Goal: Task Accomplishment & Management: Manage account settings

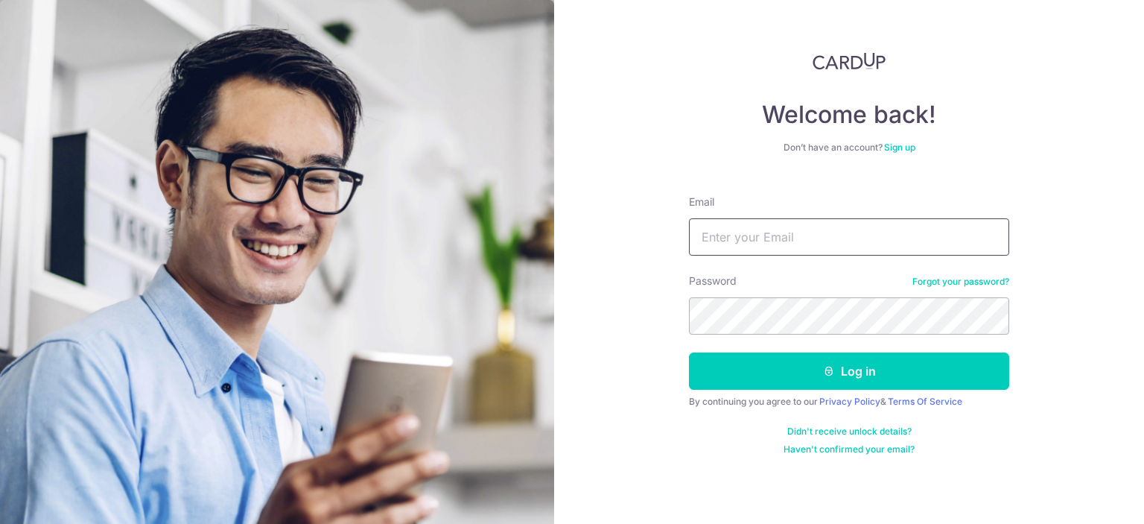
click at [833, 229] on input "Email" at bounding box center [849, 236] width 320 height 37
type input "[EMAIL_ADDRESS][DOMAIN_NAME]"
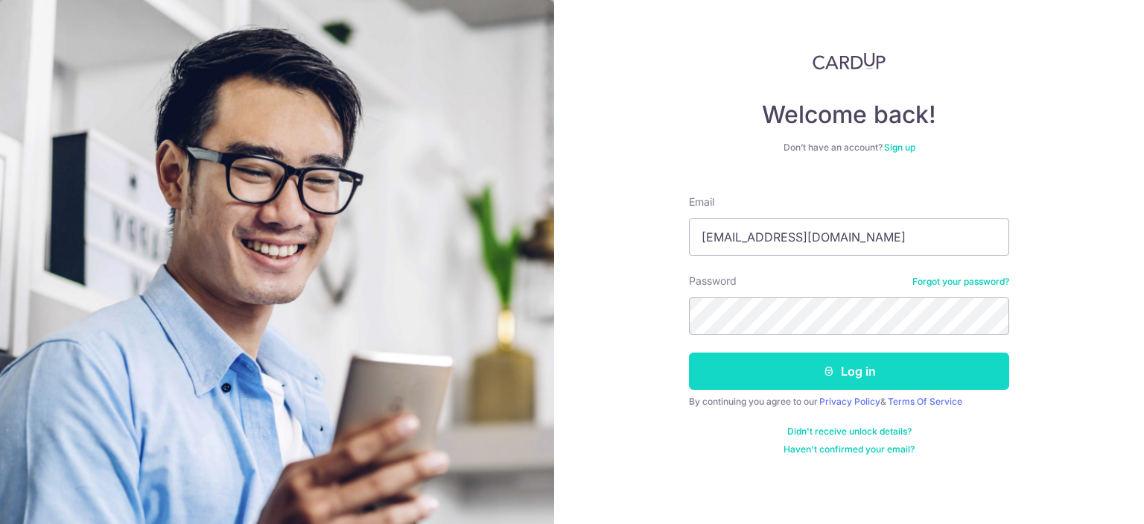
click at [885, 370] on button "Log in" at bounding box center [849, 370] width 320 height 37
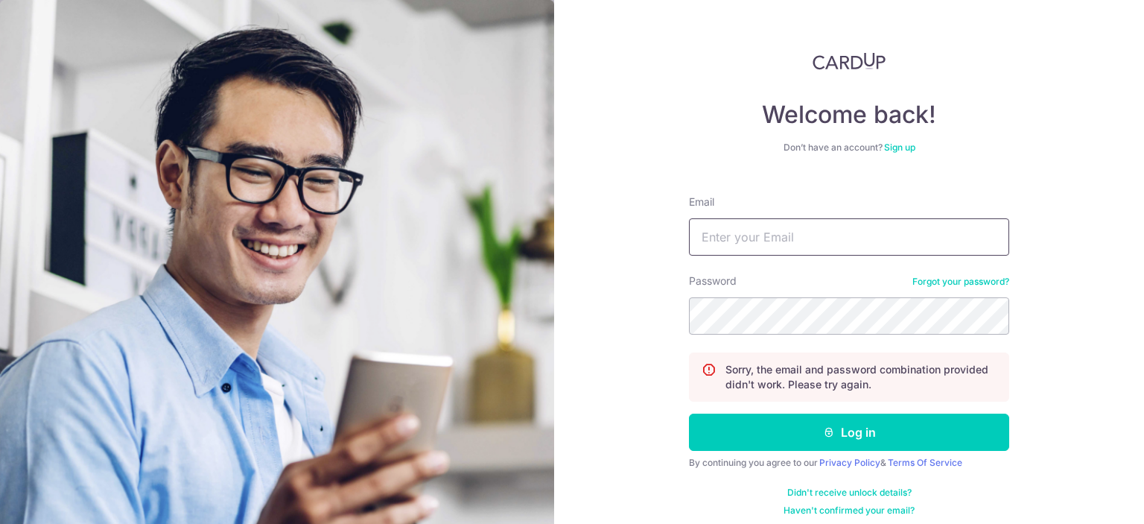
click at [823, 225] on input "Email" at bounding box center [849, 236] width 320 height 37
type input "[EMAIL_ADDRESS][DOMAIN_NAME]"
click at [689, 414] on button "Log in" at bounding box center [849, 432] width 320 height 37
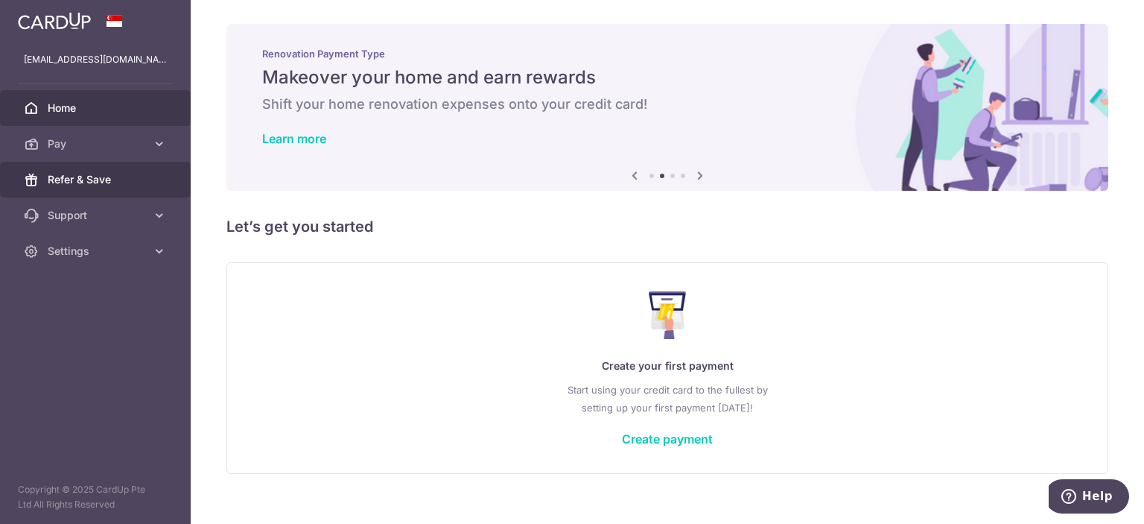
click at [121, 177] on span "Refer & Save" at bounding box center [97, 179] width 98 height 15
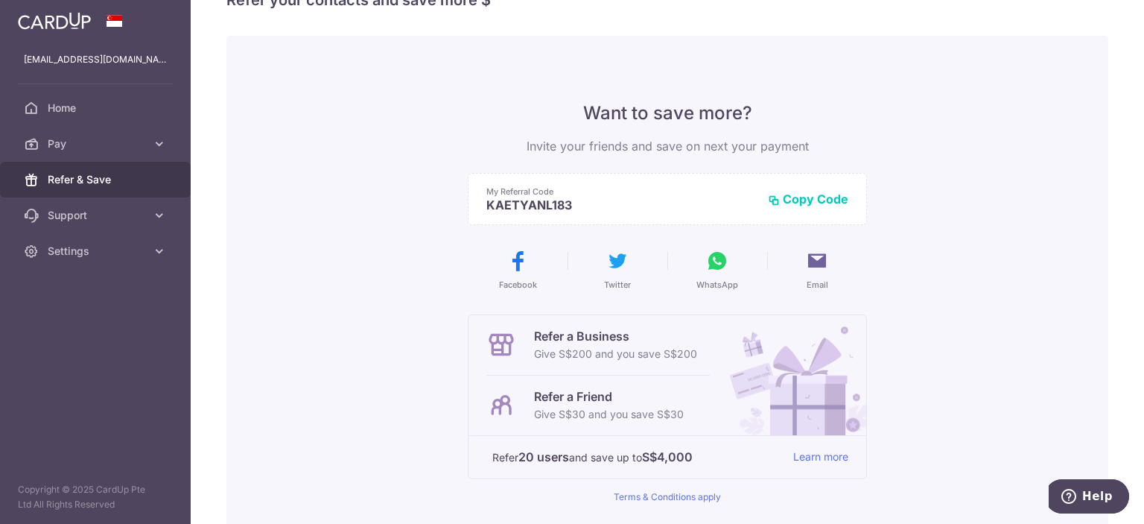
scroll to position [75, 0]
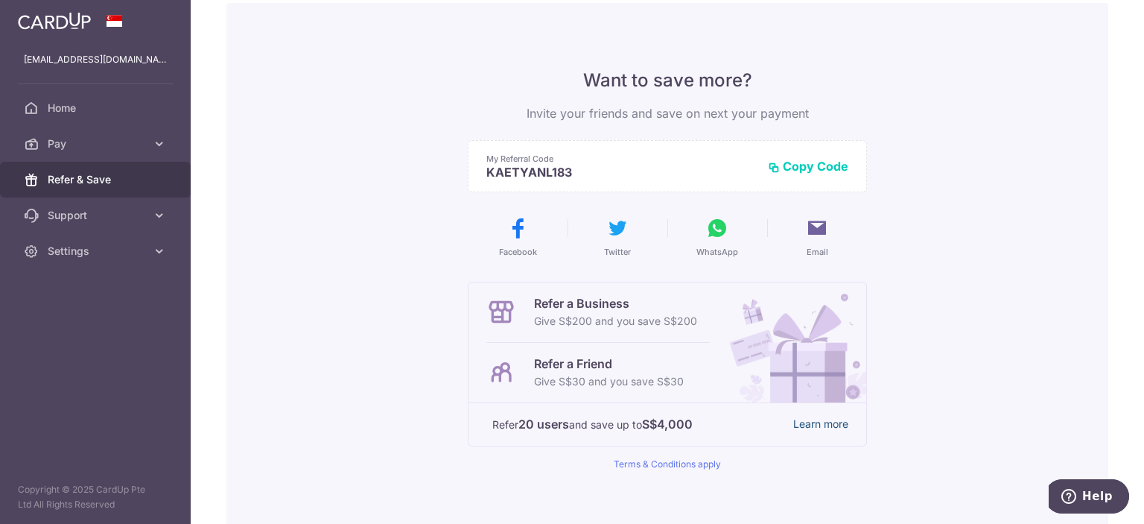
click at [830, 417] on link "Learn more" at bounding box center [821, 424] width 55 height 19
click at [145, 146] on span "Pay" at bounding box center [97, 143] width 98 height 15
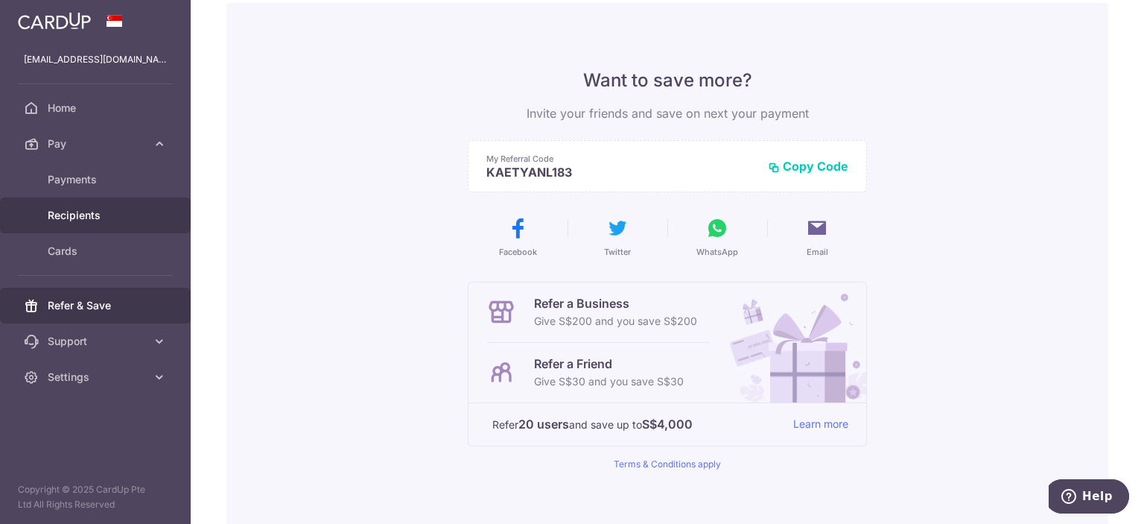
click at [88, 203] on link "Recipients" at bounding box center [95, 215] width 191 height 36
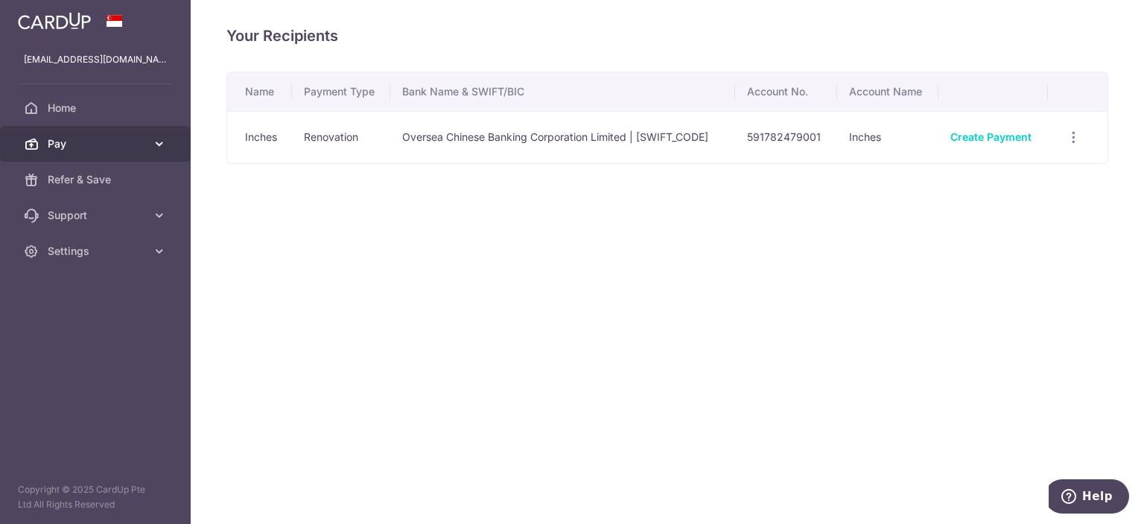
click at [69, 145] on span "Pay" at bounding box center [97, 143] width 98 height 15
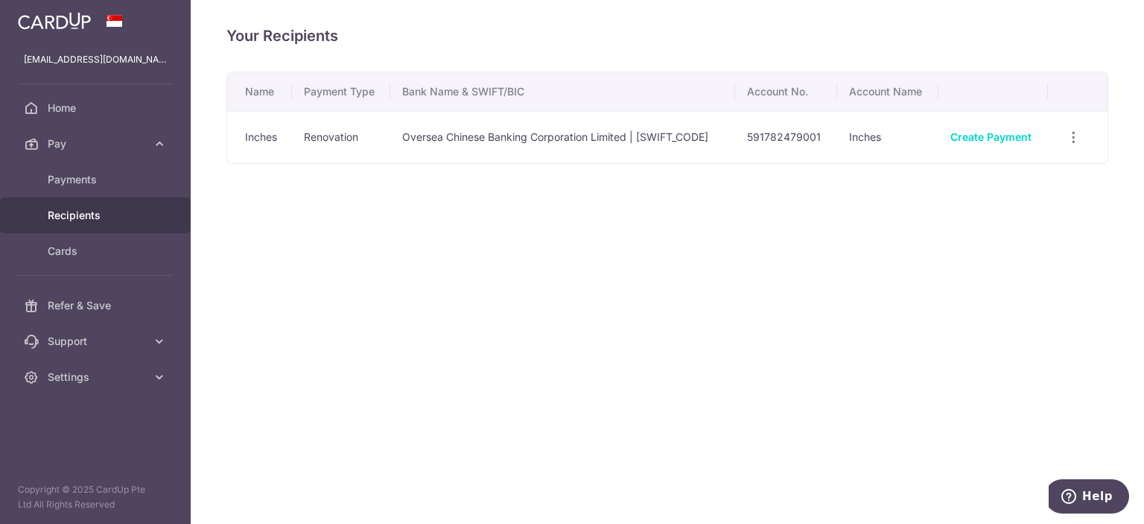
click at [71, 211] on span "Recipients" at bounding box center [97, 215] width 98 height 15
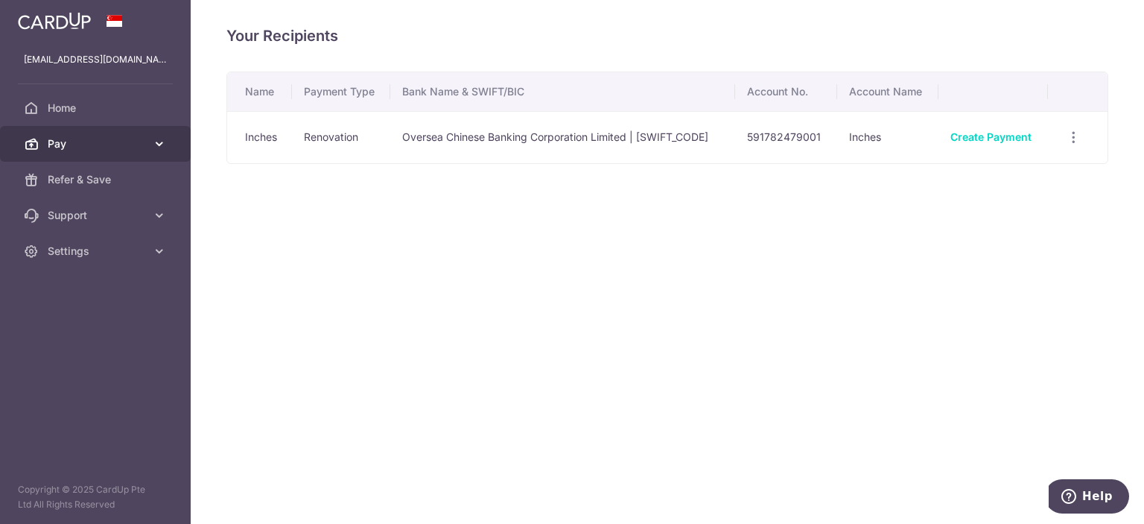
click at [95, 147] on span "Pay" at bounding box center [97, 143] width 98 height 15
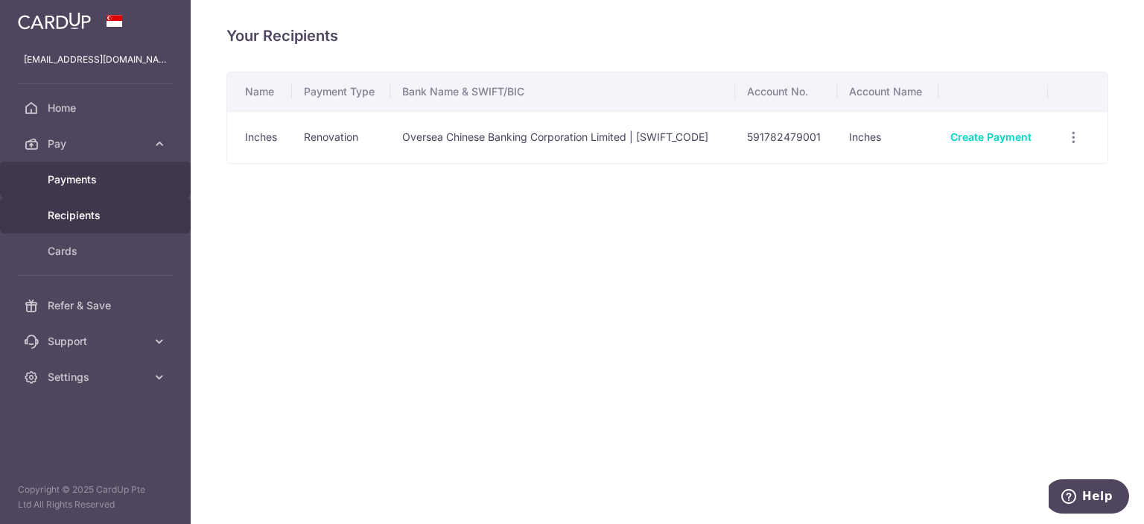
click at [91, 175] on span "Payments" at bounding box center [97, 179] width 98 height 15
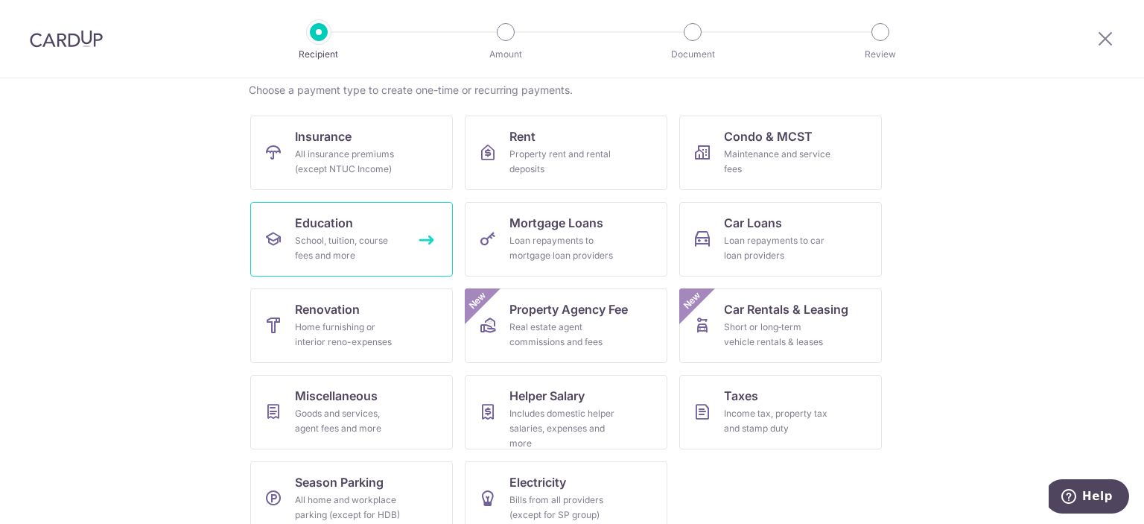
scroll to position [142, 0]
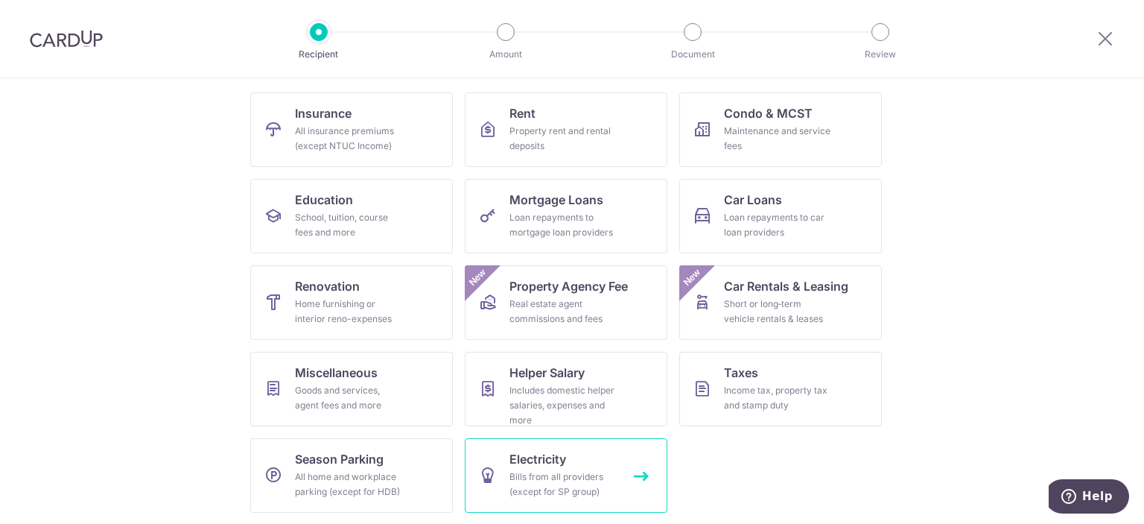
click at [563, 471] on div "Bills from all providers (except for SP group)" at bounding box center [563, 484] width 107 height 30
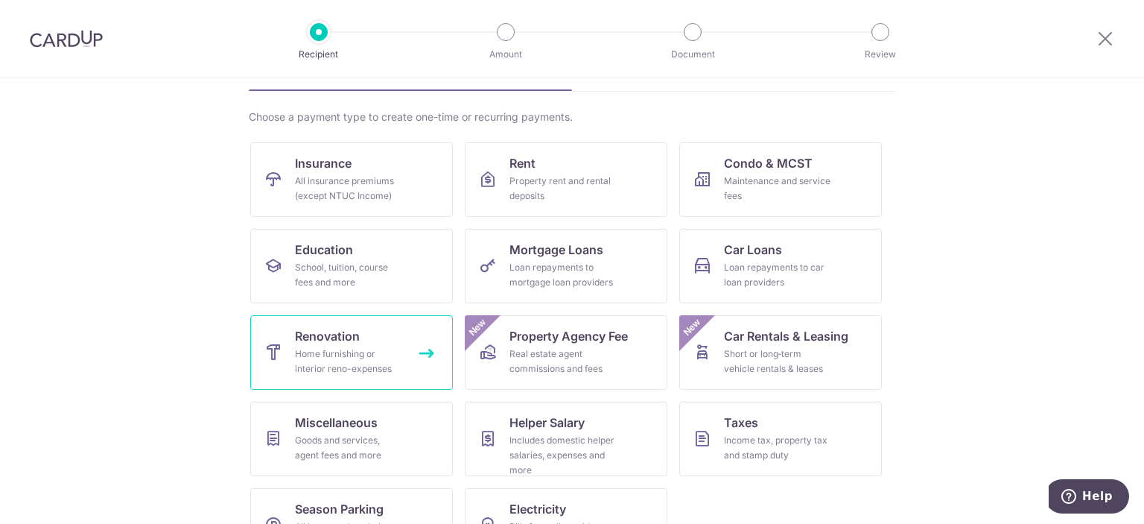
scroll to position [68, 0]
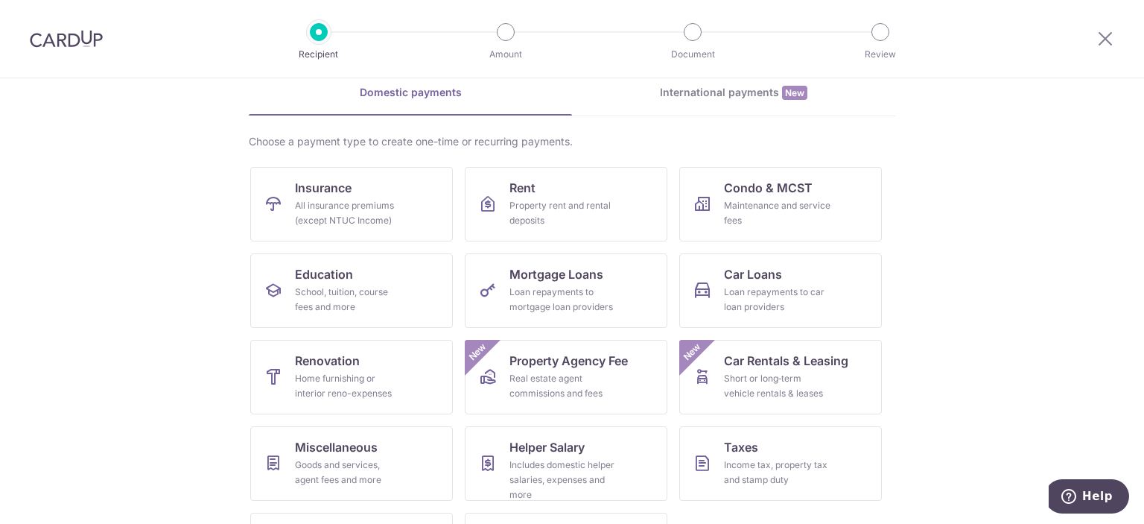
click at [770, 89] on div "International payments New" at bounding box center [733, 93] width 323 height 16
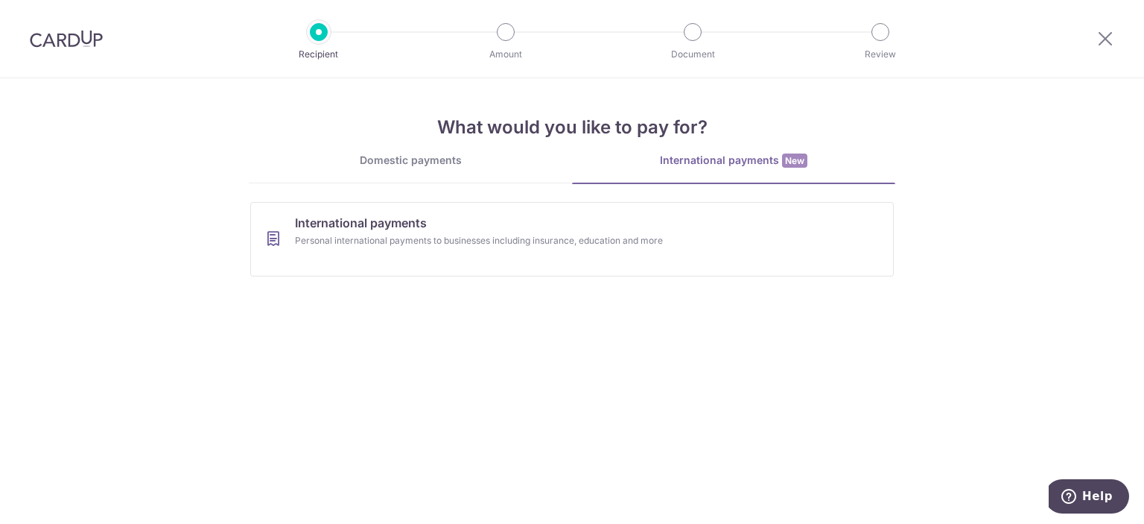
scroll to position [0, 0]
click at [420, 156] on div "Domestic payments" at bounding box center [410, 160] width 323 height 15
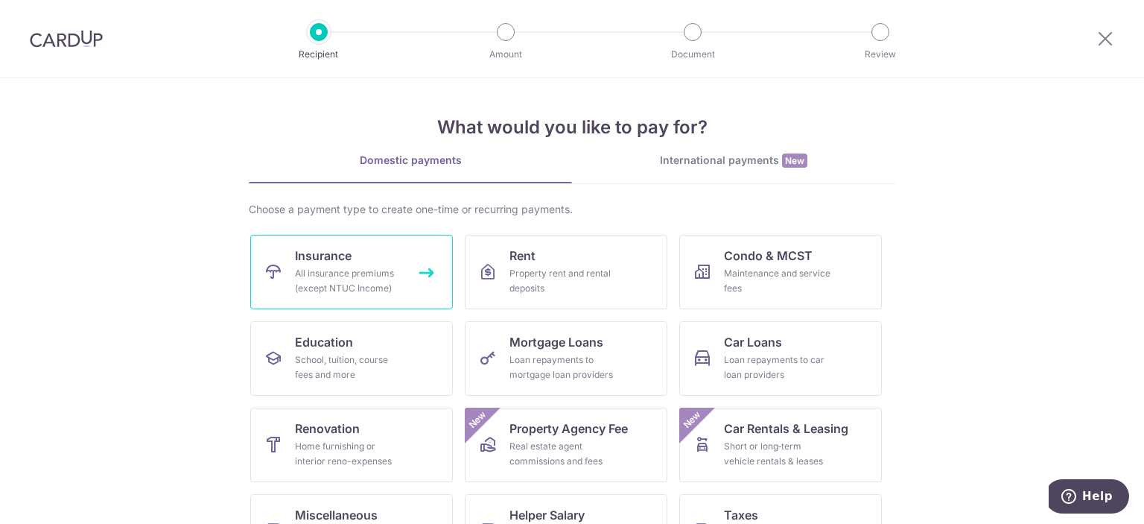
click at [370, 284] on div "All insurance premiums (except NTUC Income)" at bounding box center [348, 281] width 107 height 30
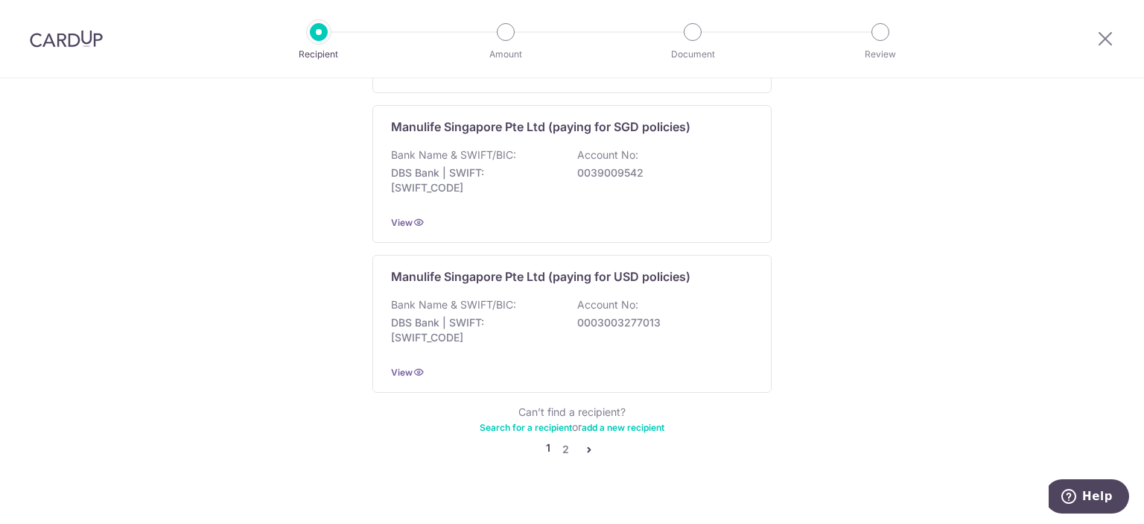
scroll to position [1506, 0]
click at [566, 438] on link "2" at bounding box center [566, 447] width 18 height 18
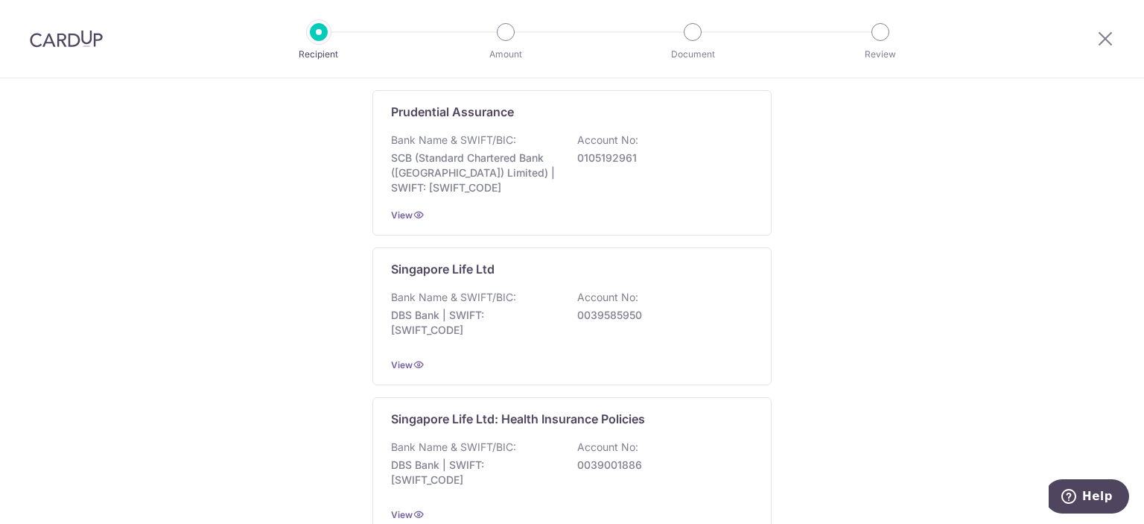
scroll to position [373, 0]
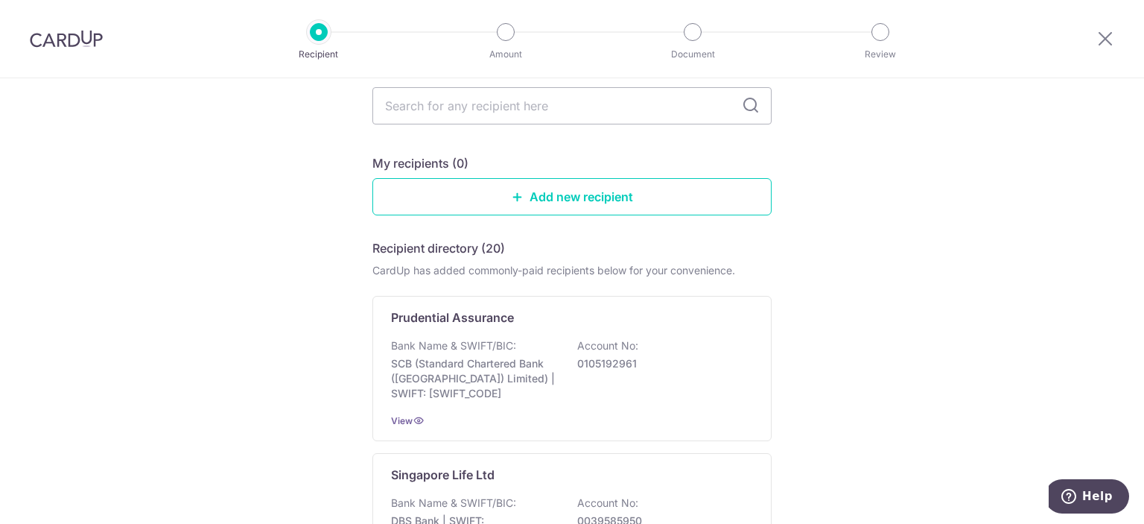
scroll to position [0, 0]
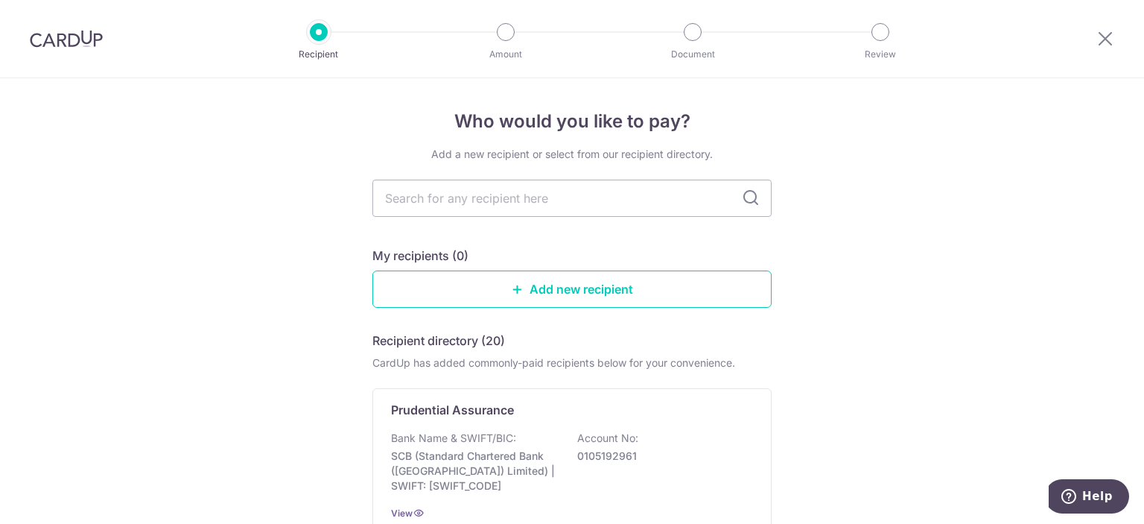
click at [57, 39] on img at bounding box center [66, 39] width 73 height 18
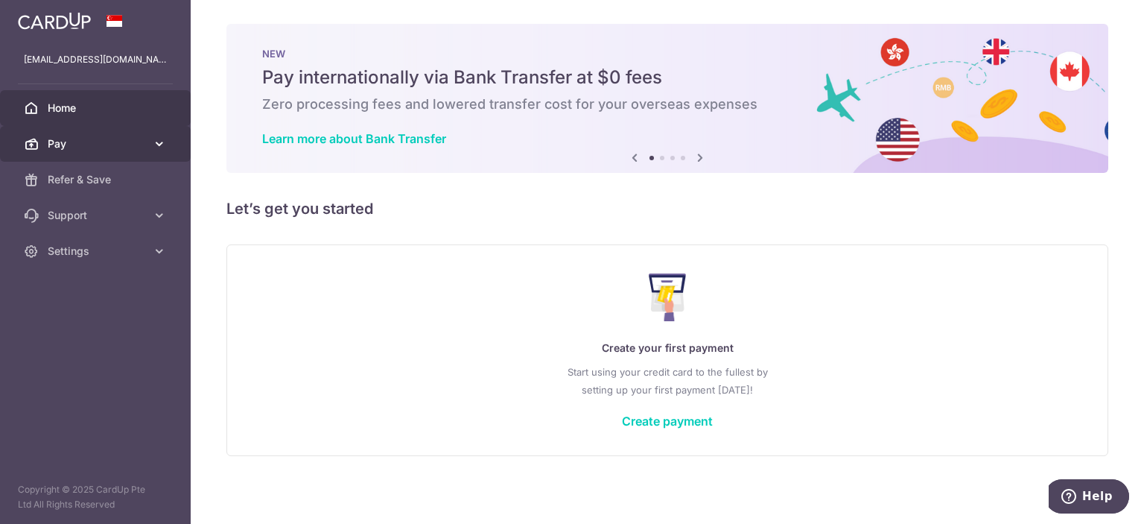
click at [87, 142] on span "Pay" at bounding box center [97, 143] width 98 height 15
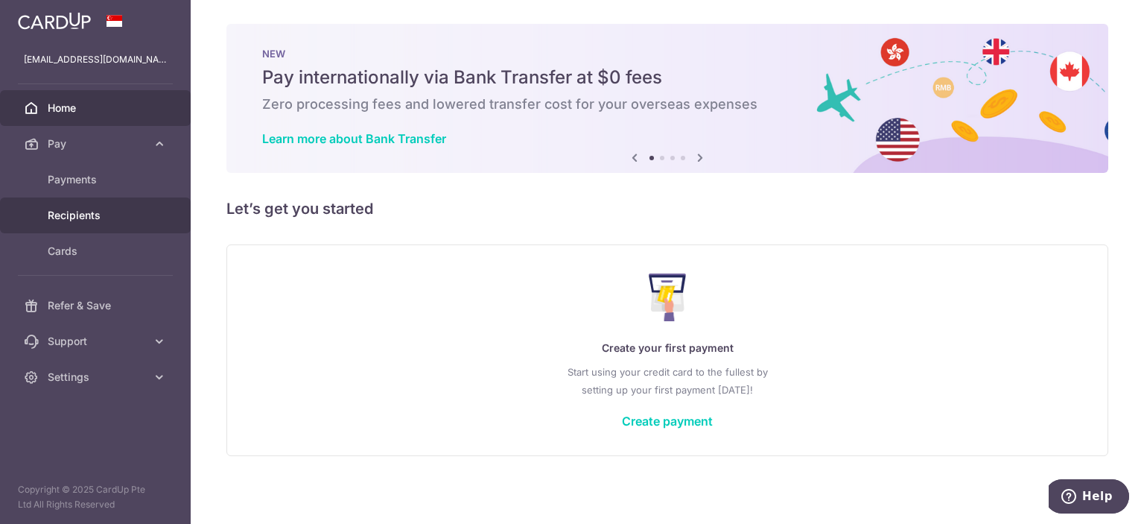
click at [98, 210] on span "Recipients" at bounding box center [97, 215] width 98 height 15
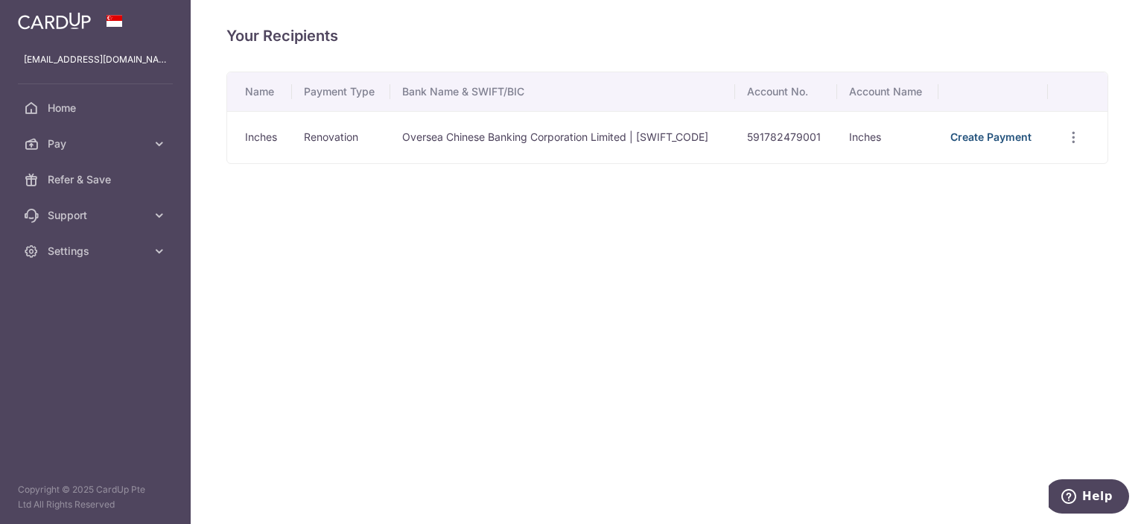
click at [994, 137] on link "Create Payment" at bounding box center [991, 136] width 81 height 13
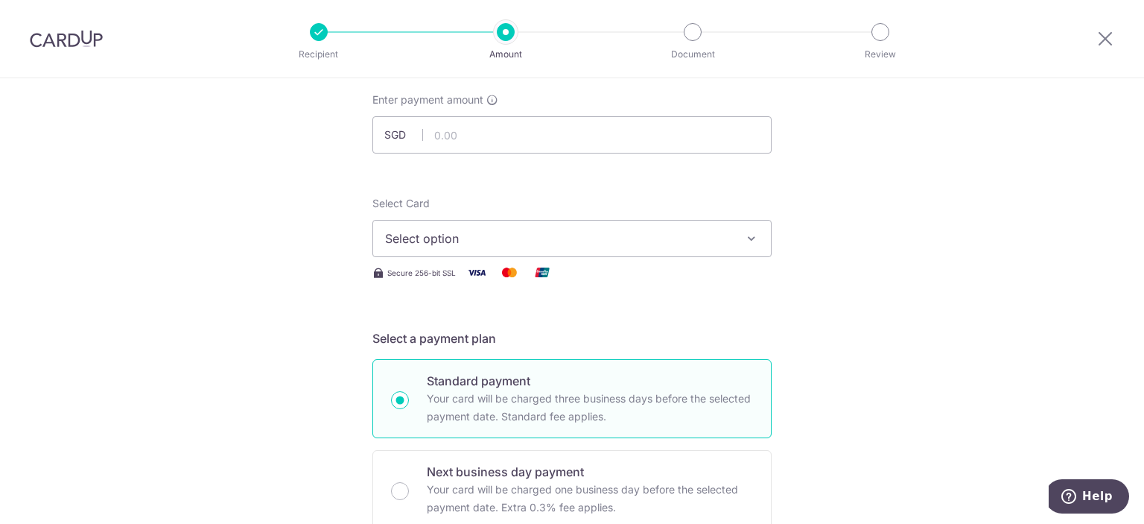
scroll to position [149, 0]
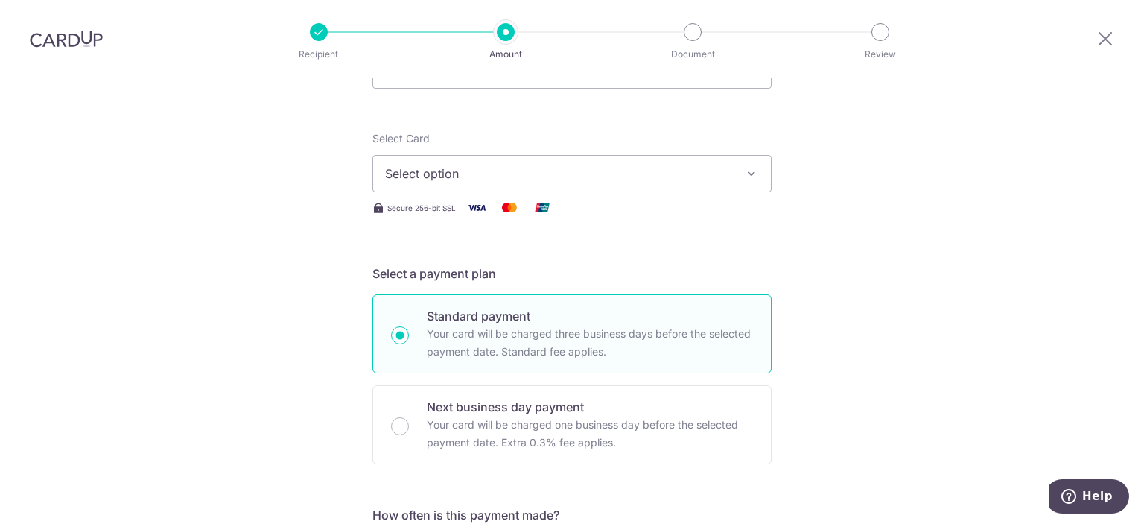
click at [751, 171] on icon "button" at bounding box center [751, 173] width 15 height 15
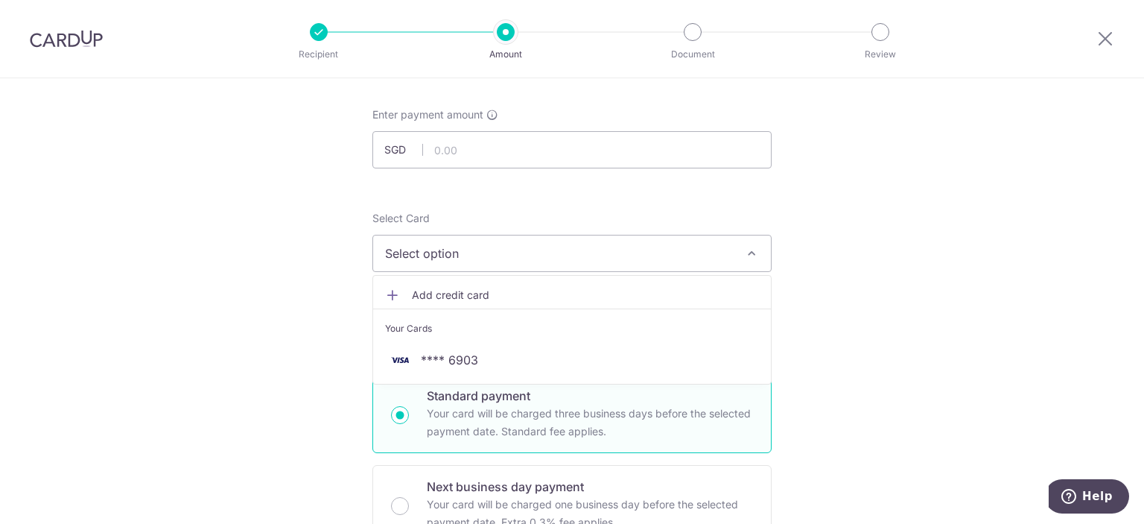
scroll to position [0, 0]
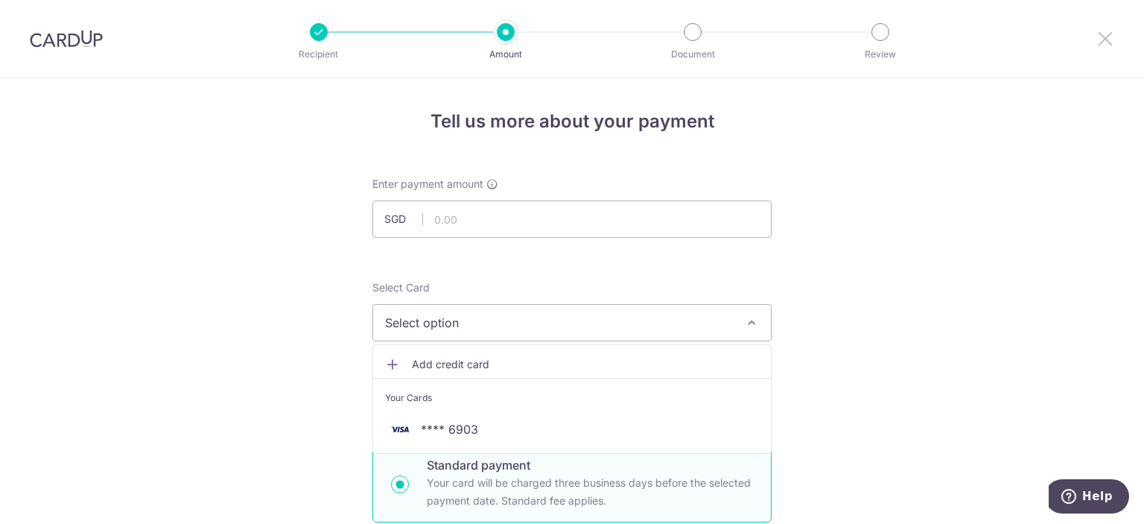
click at [1109, 38] on icon at bounding box center [1106, 38] width 18 height 19
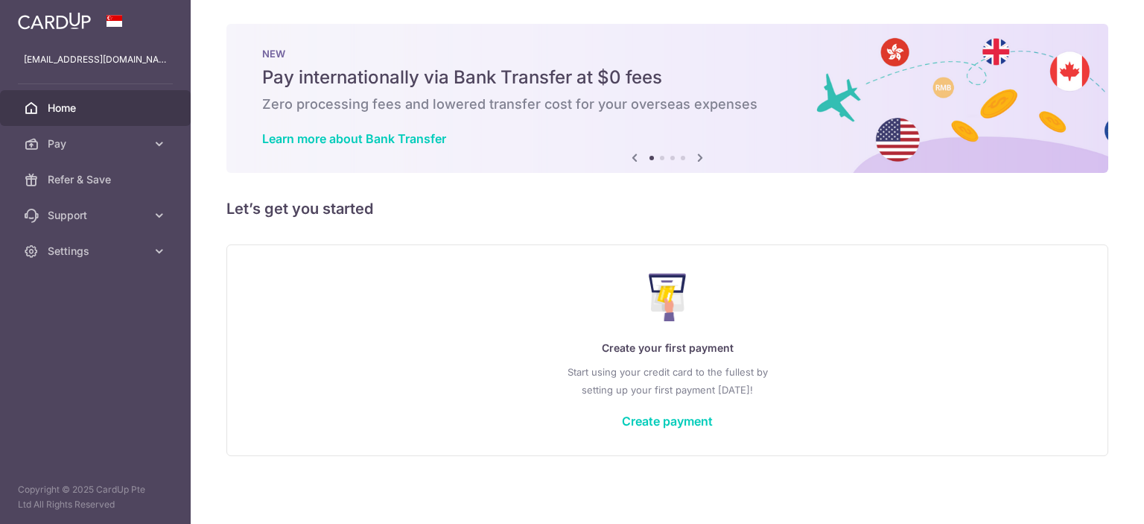
click at [206, 122] on div "× Pause Schedule Pause all future payments in this series Pause just this one p…" at bounding box center [668, 262] width 954 height 524
click at [59, 148] on span "Pay" at bounding box center [97, 143] width 98 height 15
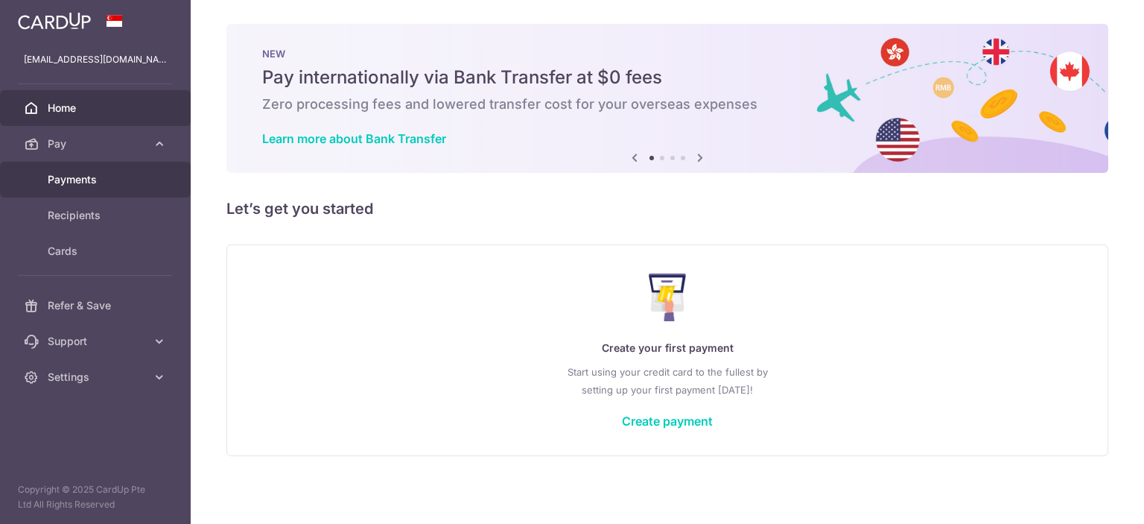
click at [72, 175] on span "Payments" at bounding box center [97, 179] width 98 height 15
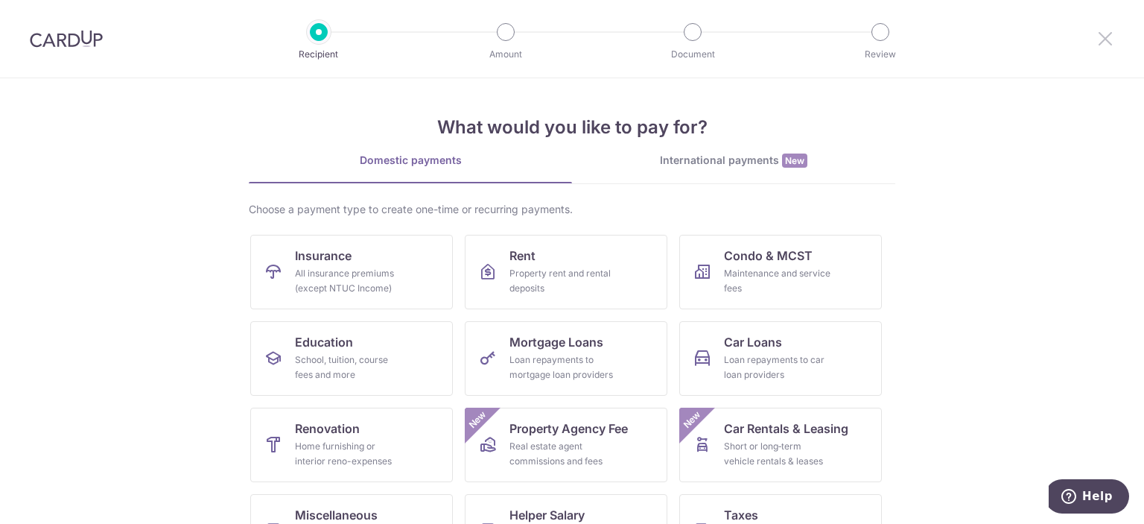
click at [1099, 36] on icon at bounding box center [1106, 38] width 18 height 19
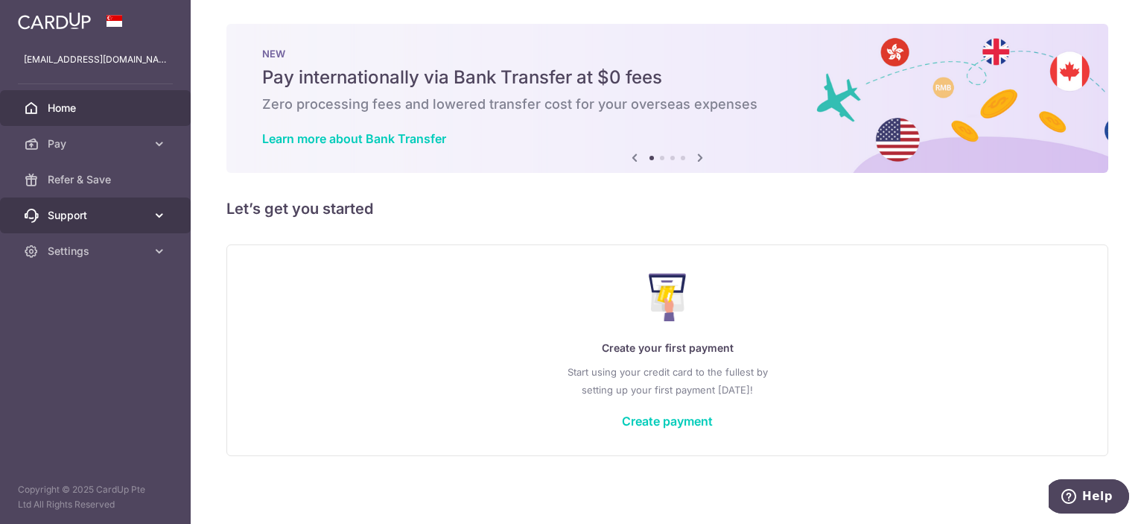
click at [130, 209] on span "Support" at bounding box center [97, 215] width 98 height 15
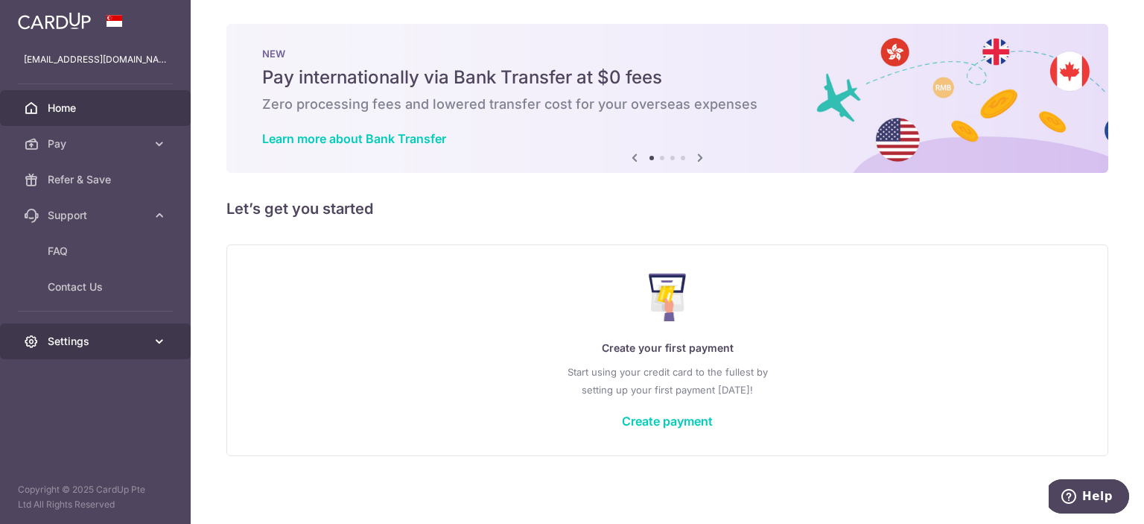
click at [121, 348] on span "Settings" at bounding box center [97, 341] width 98 height 15
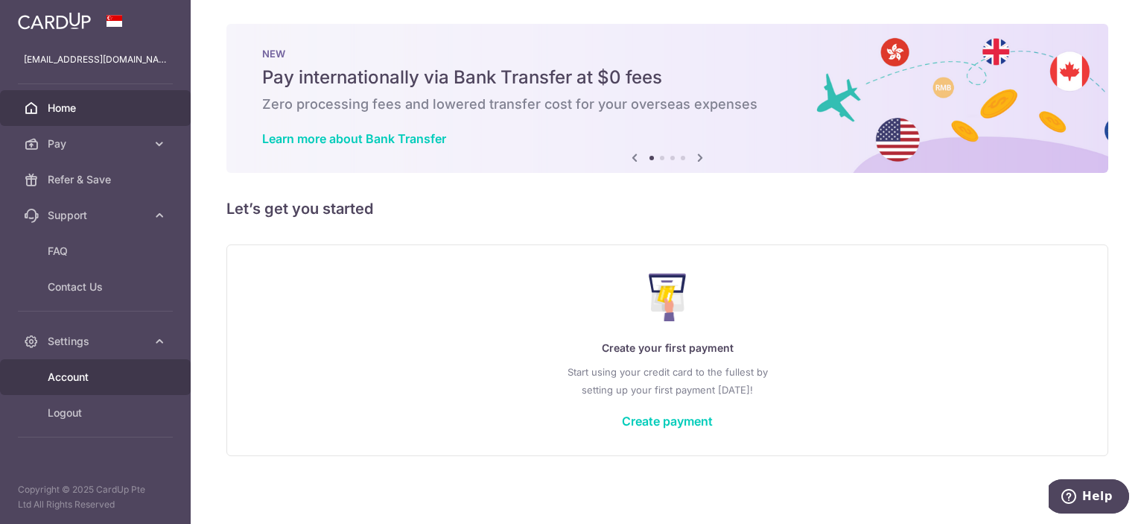
click at [66, 383] on span "Account" at bounding box center [97, 377] width 98 height 15
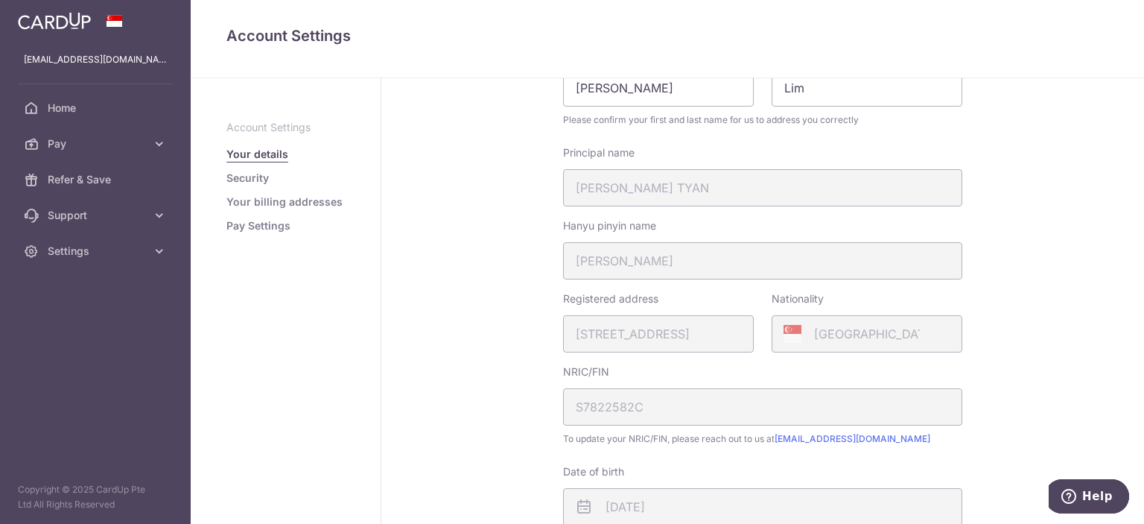
scroll to position [149, 0]
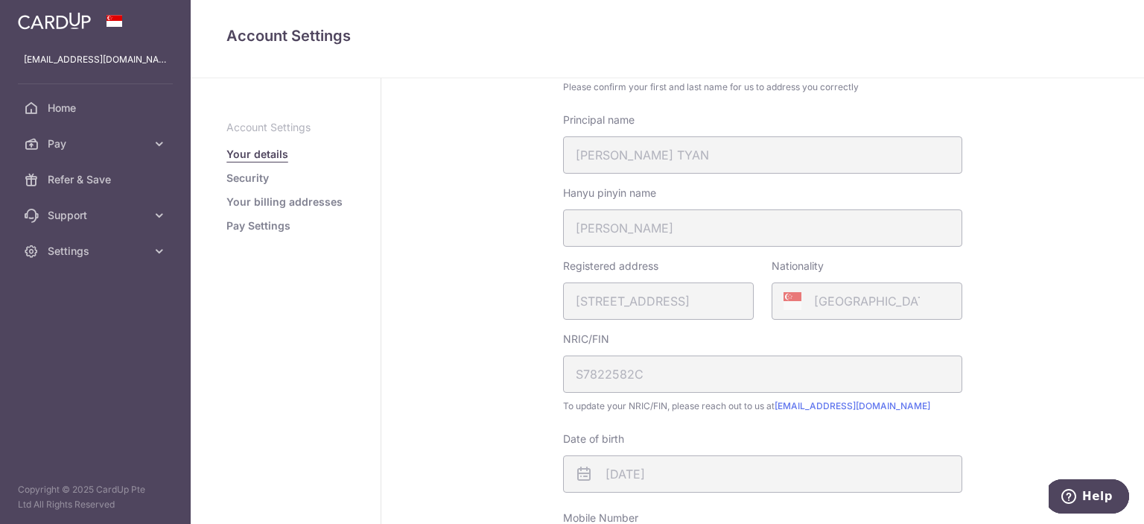
click at [290, 201] on link "Your billing addresses" at bounding box center [285, 201] width 116 height 15
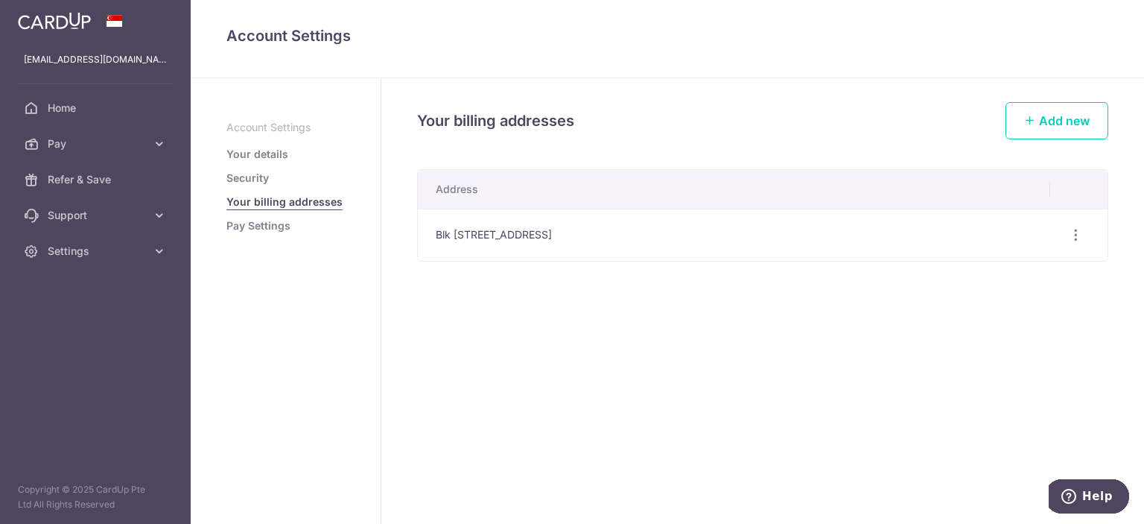
click at [257, 232] on link "Pay Settings" at bounding box center [259, 225] width 64 height 15
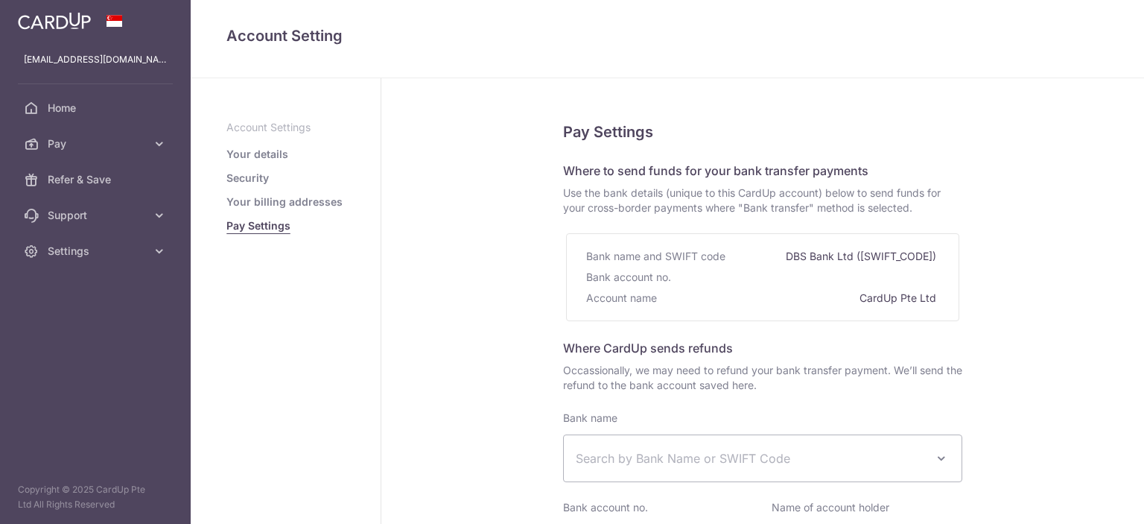
select select
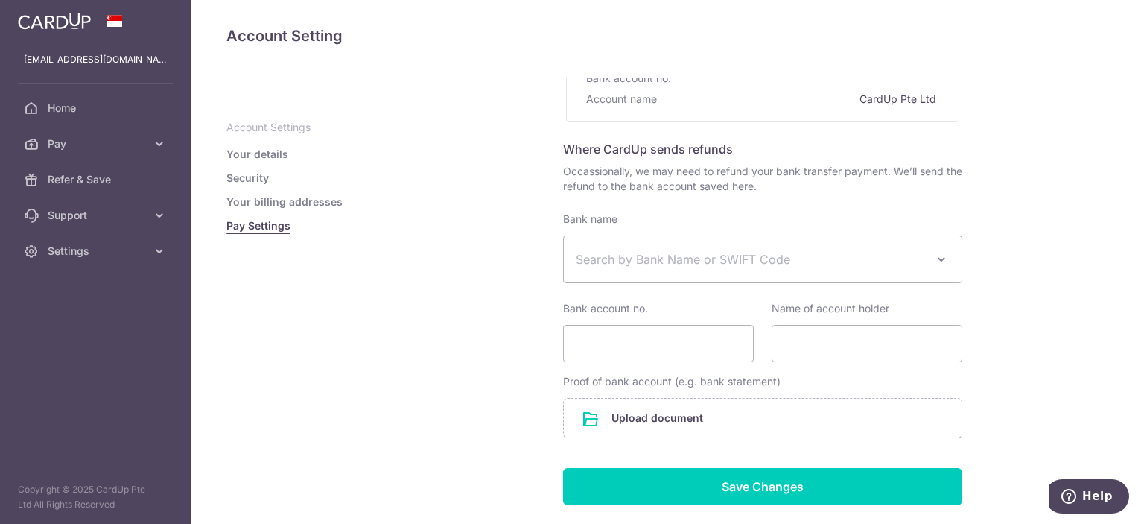
scroll to position [142, 0]
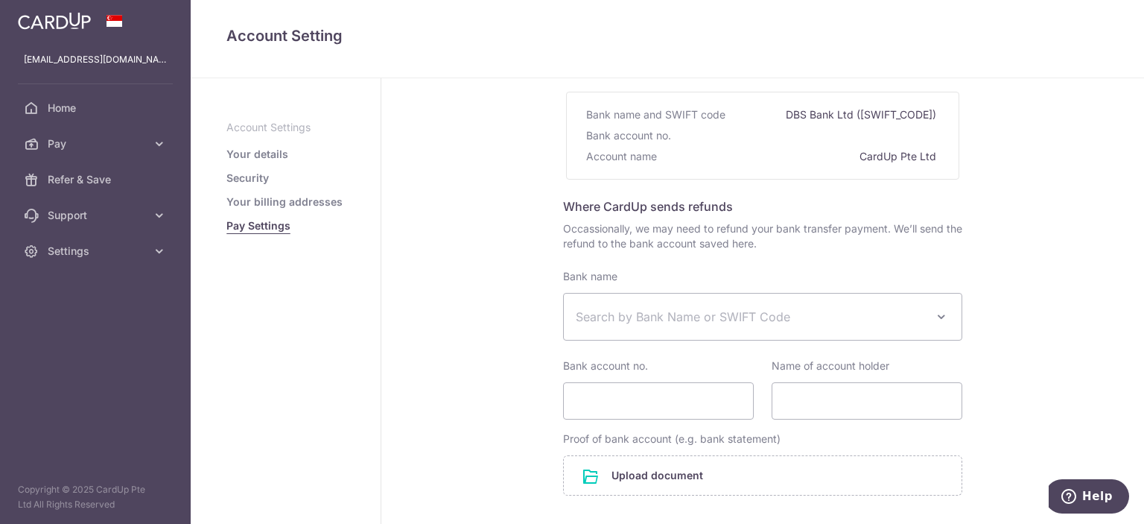
click at [250, 200] on link "Your billing addresses" at bounding box center [285, 201] width 116 height 15
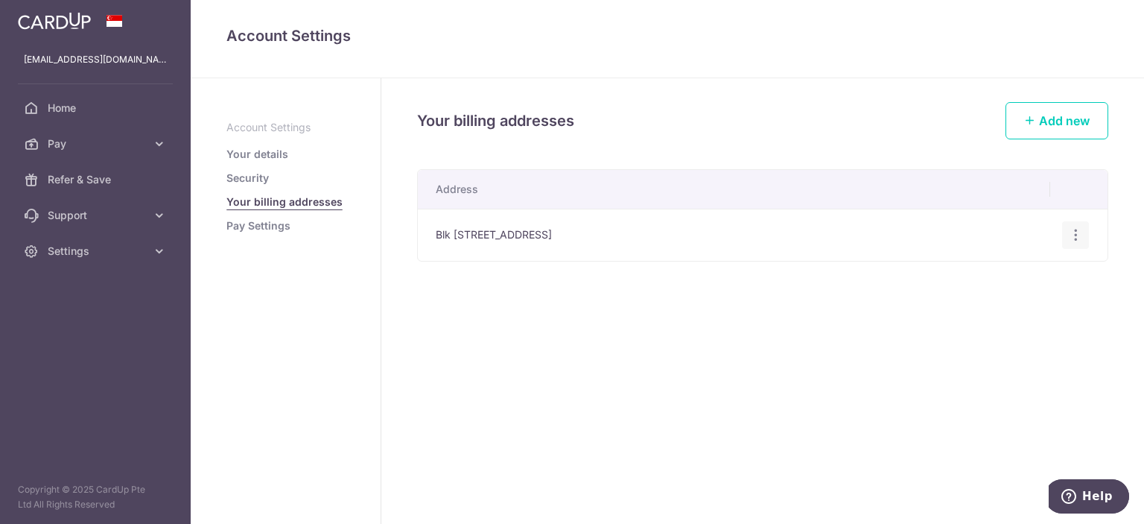
click at [1074, 232] on icon "button" at bounding box center [1076, 235] width 16 height 16
click at [1059, 267] on span "Edit address" at bounding box center [1025, 276] width 101 height 18
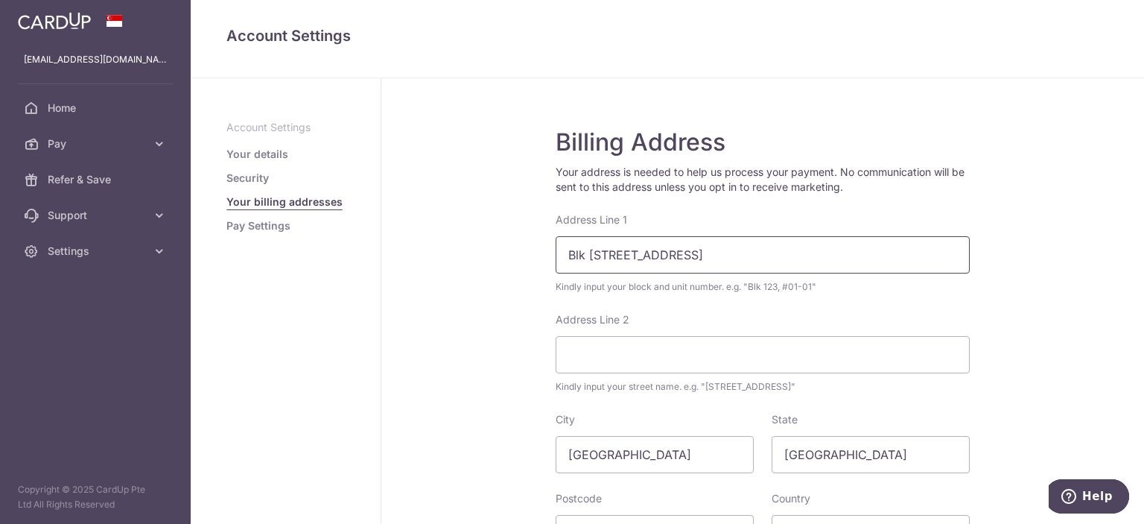
drag, startPoint x: 585, startPoint y: 254, endPoint x: 604, endPoint y: 253, distance: 18.7
click at [604, 253] on input "Blk 735 Jurong west Street 75 #09-15" at bounding box center [763, 254] width 414 height 37
drag, startPoint x: 607, startPoint y: 253, endPoint x: 846, endPoint y: 262, distance: 240.1
click at [832, 259] on input "Blk 44 Jurong west Street 75 #09-15" at bounding box center [763, 254] width 414 height 37
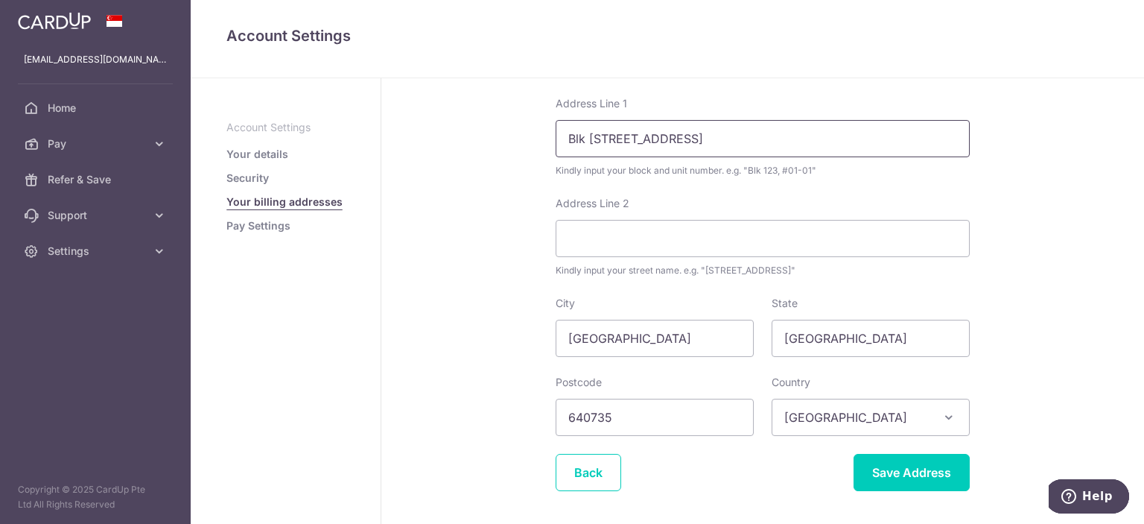
scroll to position [149, 0]
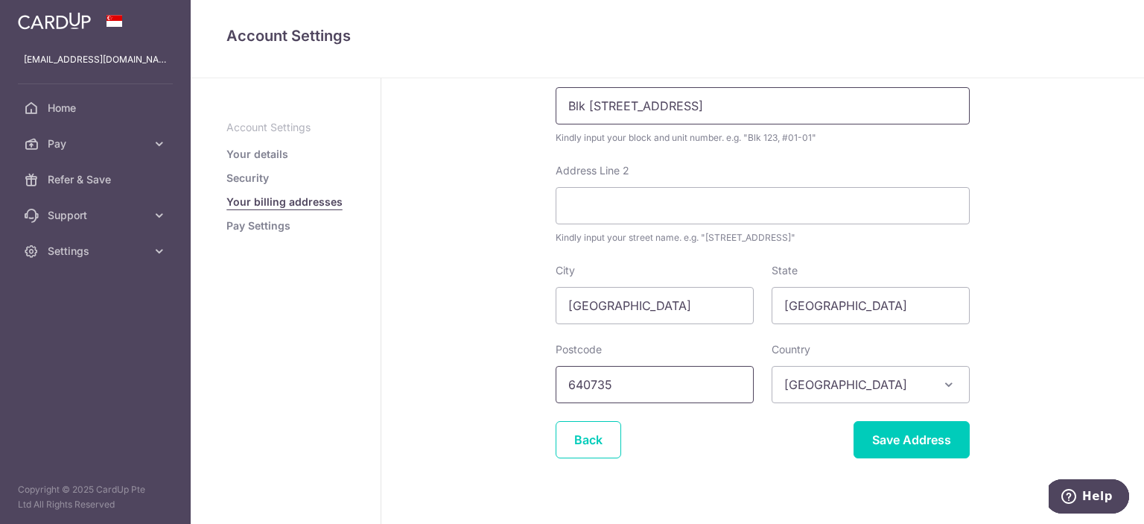
type input "Blk 44 Marine Drive #04-134"
drag, startPoint x: 634, startPoint y: 387, endPoint x: 516, endPoint y: 387, distance: 118.5
click at [516, 387] on div "Billing Address Your address is needed to help us process your payment. No comm…" at bounding box center [762, 237] width 763 height 617
type input "440064"
click at [902, 440] on input "Save Address" at bounding box center [912, 439] width 116 height 37
